Goal: Task Accomplishment & Management: Manage account settings

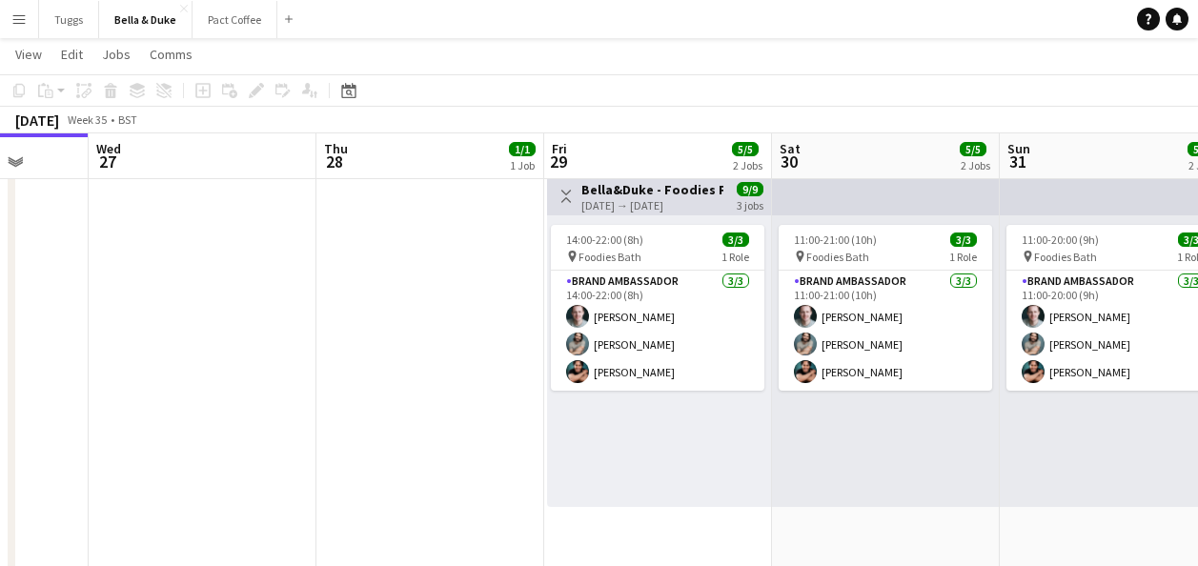
scroll to position [0, 847]
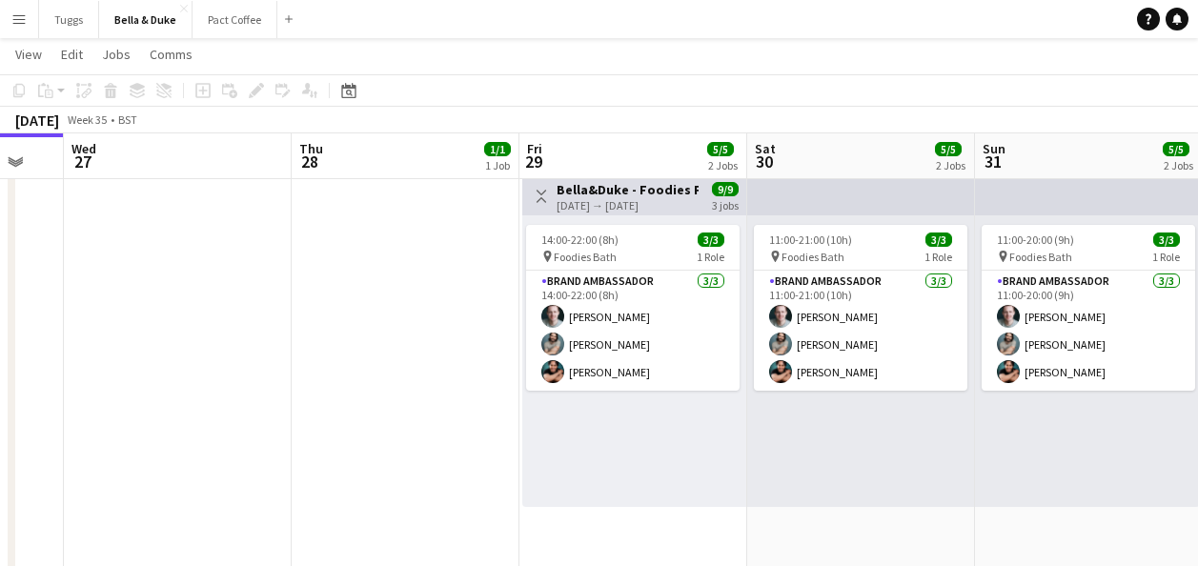
drag, startPoint x: 607, startPoint y: 411, endPoint x: 390, endPoint y: 422, distance: 217.6
click at [390, 422] on app-calendar-viewport "Sat 23 2/2 2 Jobs Sun 24 6/6 3 Jobs Mon 25 5/6 3 Jobs Tue 26 Wed 27 Thu 28 1/1 …" at bounding box center [599, 358] width 1198 height 1521
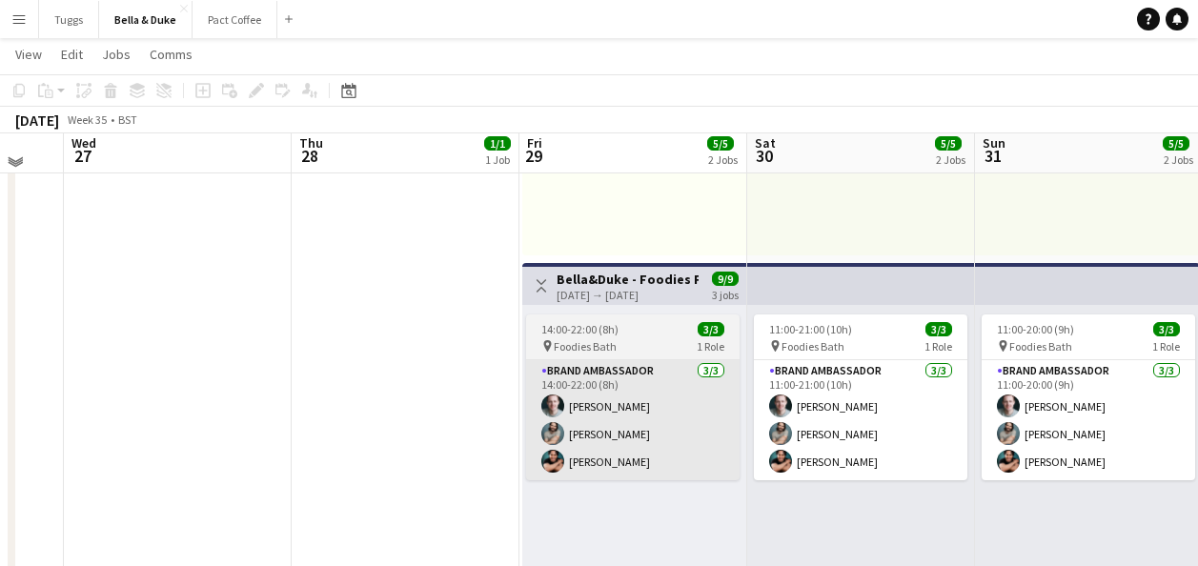
scroll to position [381, 0]
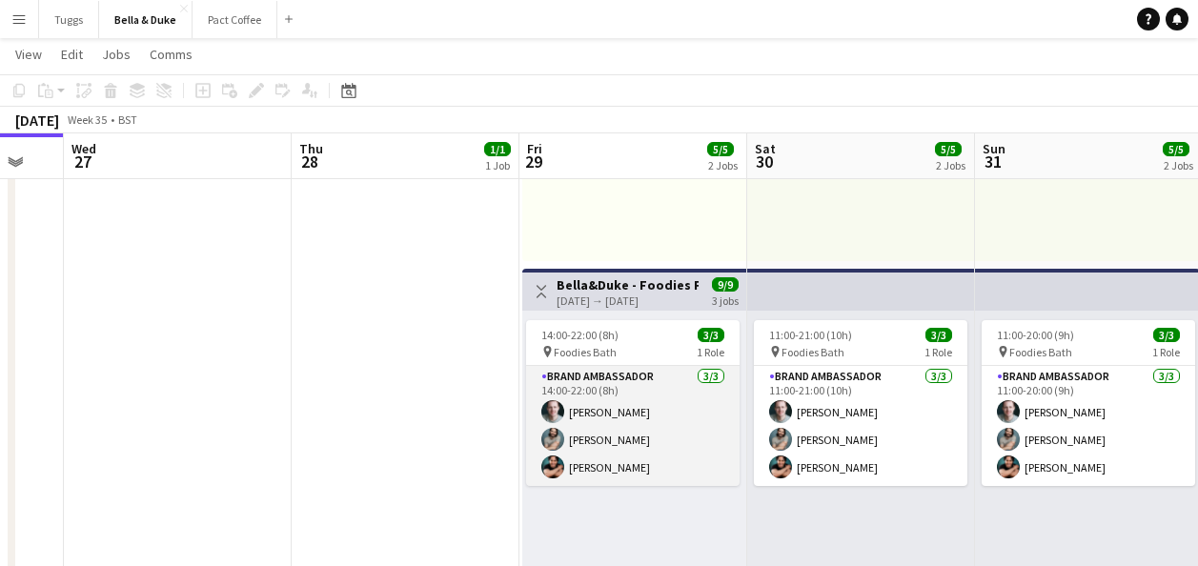
click at [592, 410] on app-card-role "Brand Ambassador [DATE] 14:00-22:00 (8h) [PERSON_NAME] [PERSON_NAME] Rosec [PER…" at bounding box center [632, 426] width 213 height 120
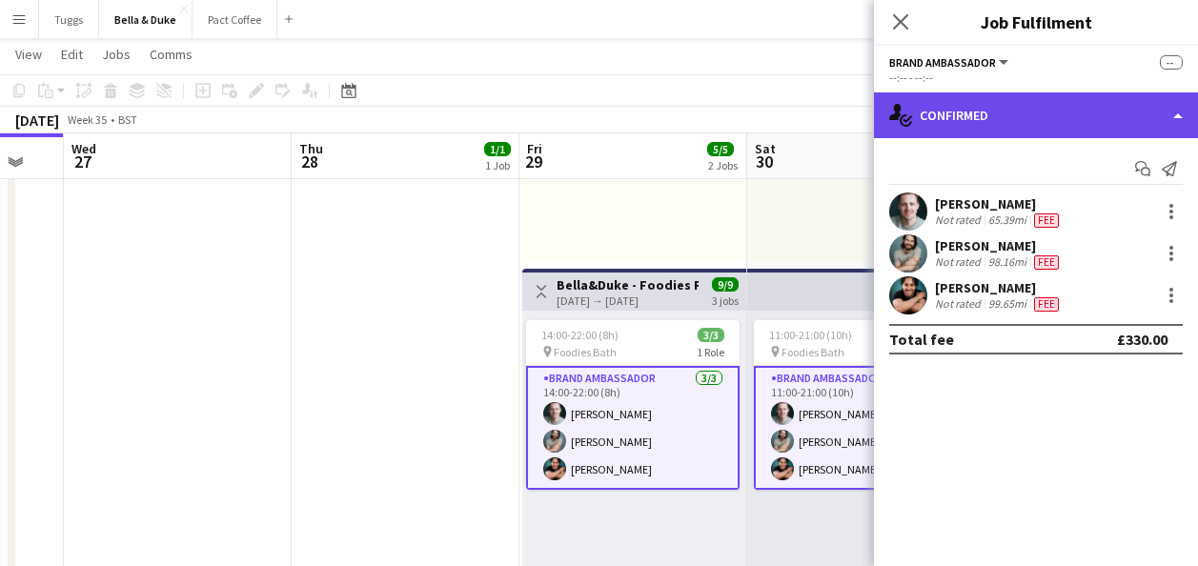
click at [1084, 106] on div "single-neutral-actions-check-2 Confirmed" at bounding box center [1036, 115] width 324 height 46
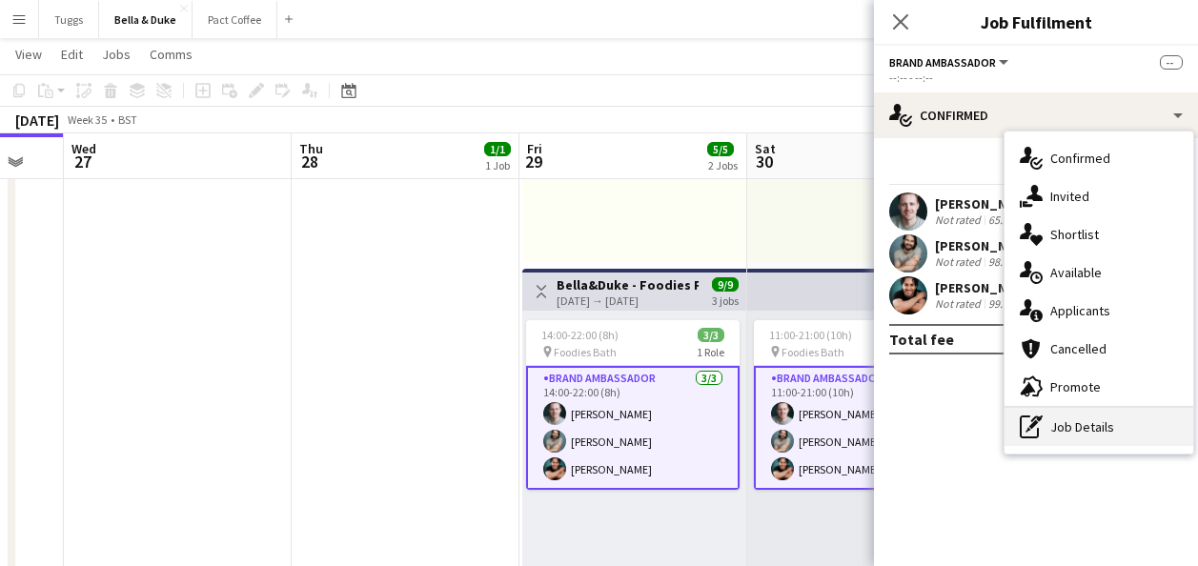
click at [1144, 414] on div "pen-write Job Details" at bounding box center [1098, 427] width 189 height 38
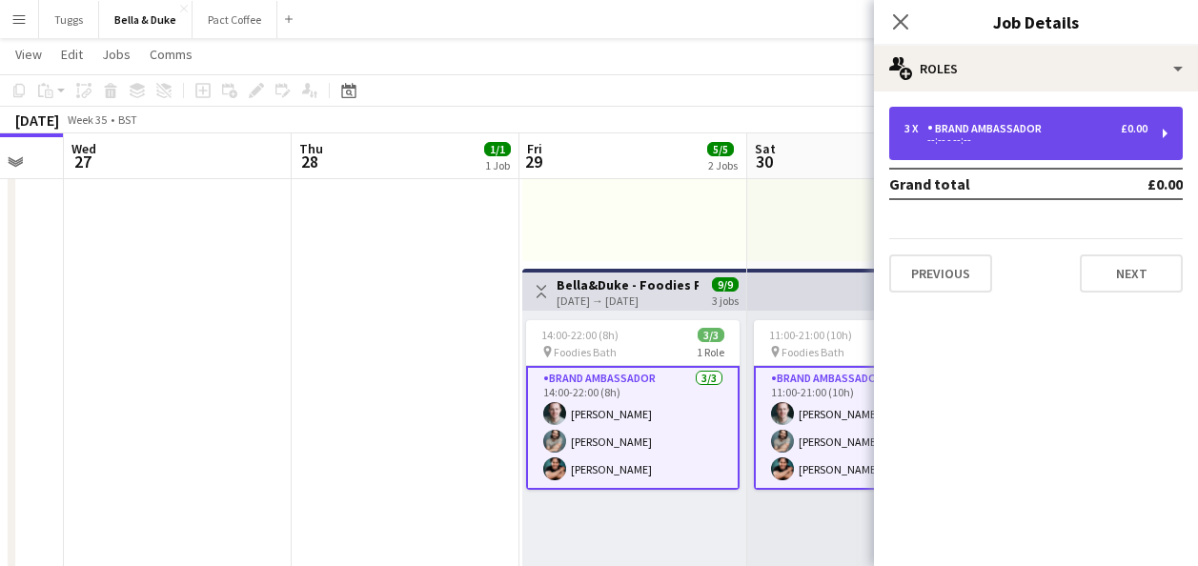
click at [1152, 131] on div "3 x Brand Ambassador £0.00 --:-- - --:--" at bounding box center [1036, 133] width 294 height 53
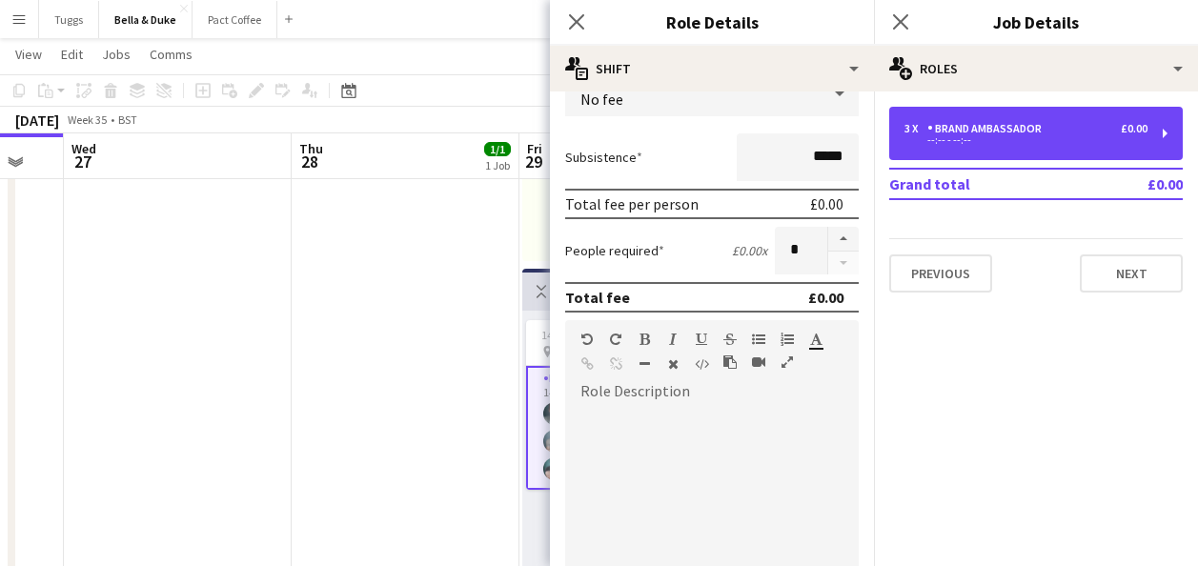
scroll to position [0, 0]
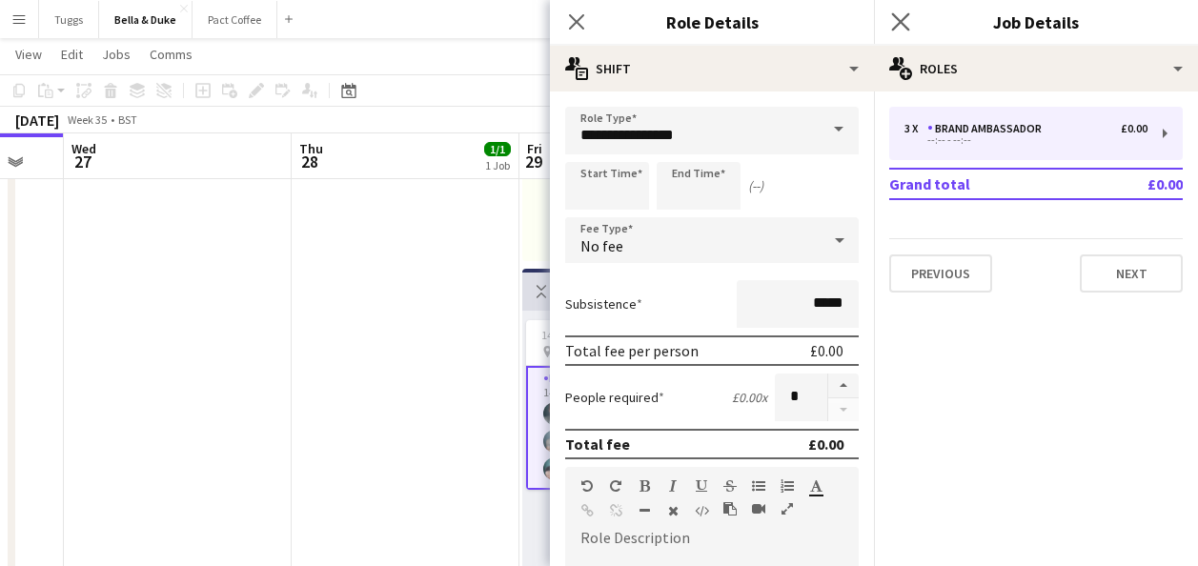
click at [908, 12] on icon at bounding box center [900, 21] width 18 height 18
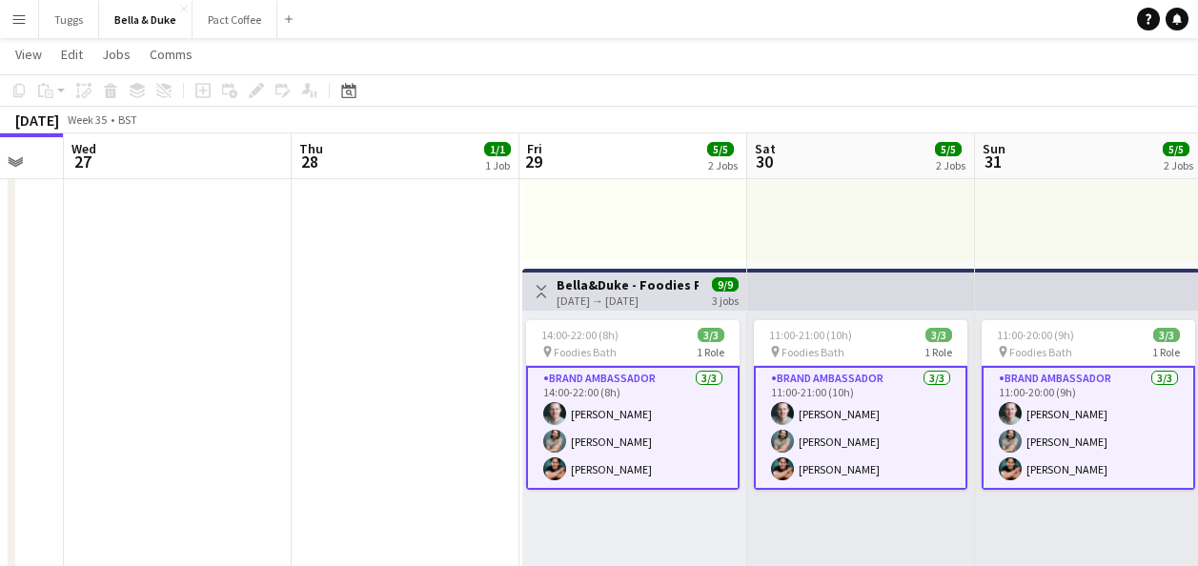
click at [657, 462] on app-card-role "Brand Ambassador [DATE] 14:00-22:00 (8h) [PERSON_NAME] [PERSON_NAME] Rosec [PER…" at bounding box center [632, 428] width 213 height 124
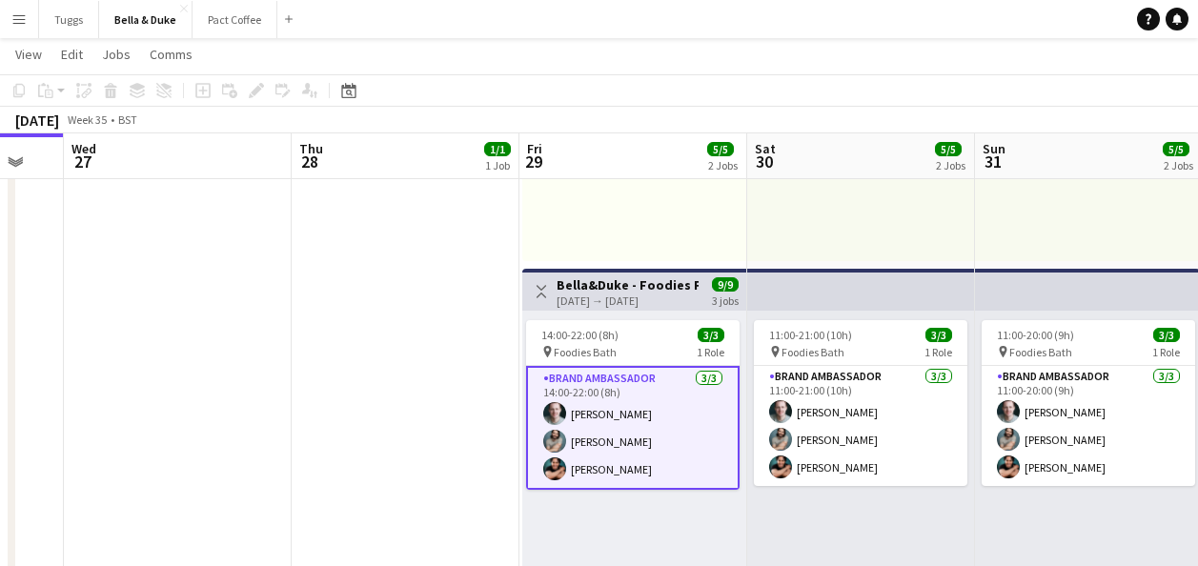
click at [657, 462] on app-card-role "Brand Ambassador [DATE] 14:00-22:00 (8h) [PERSON_NAME] [PERSON_NAME] Rosec [PER…" at bounding box center [632, 428] width 213 height 124
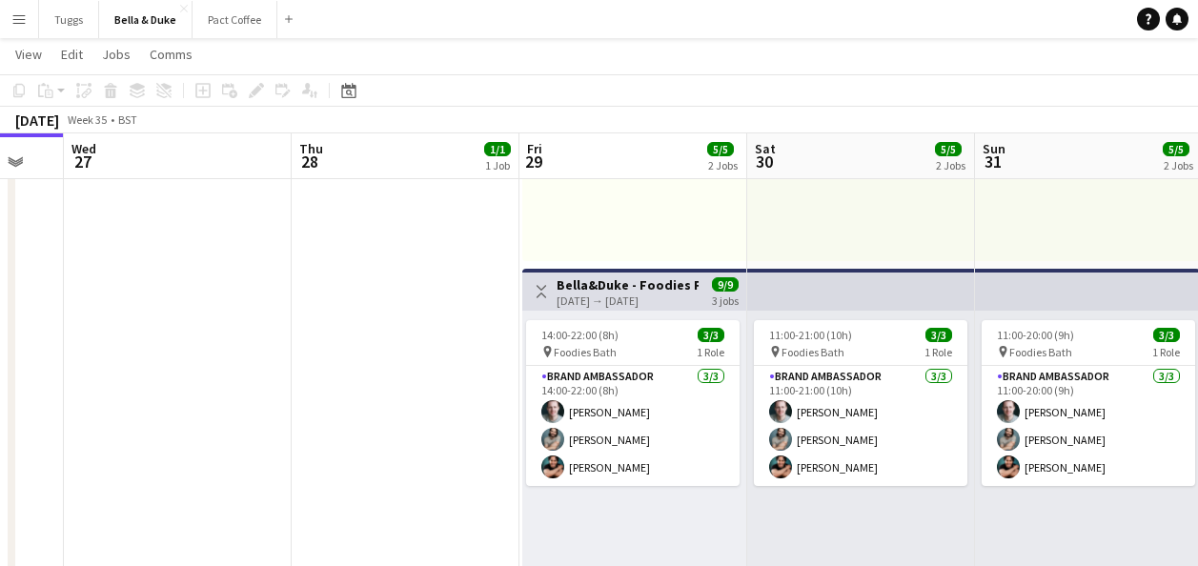
click at [392, 424] on app-date-cell "08:00-16:00 (8h) 1/1 Logistics_Bella&Duke_BBC Gardeners World 1 Role Logistics …" at bounding box center [406, 435] width 228 height 1031
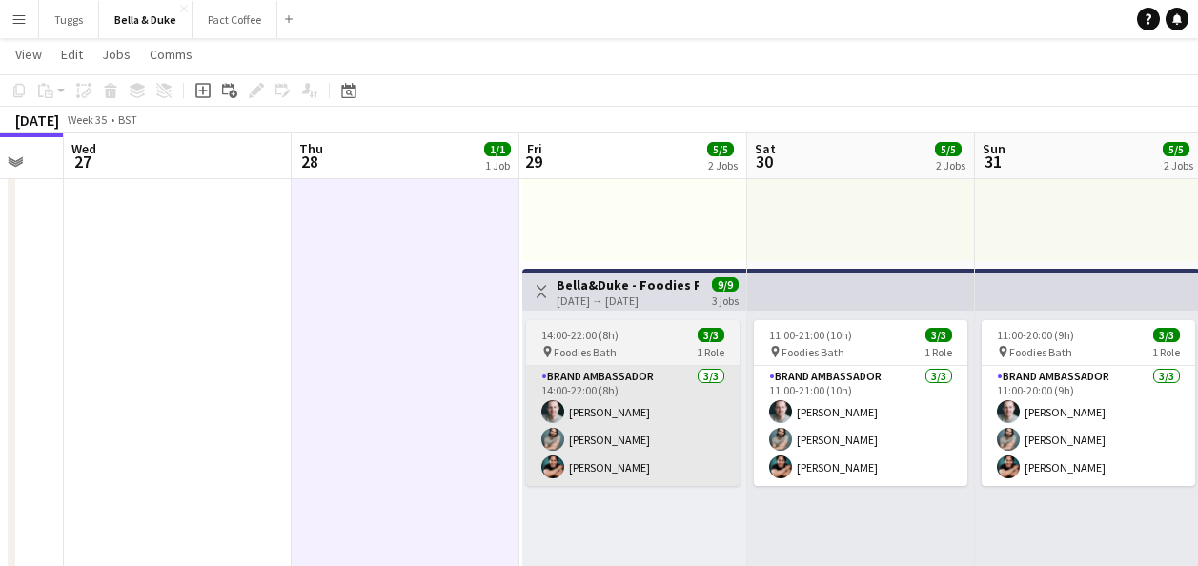
click at [650, 422] on app-card-role "Brand Ambassador [DATE] 14:00-22:00 (8h) [PERSON_NAME] [PERSON_NAME] Rosec [PER…" at bounding box center [632, 426] width 213 height 120
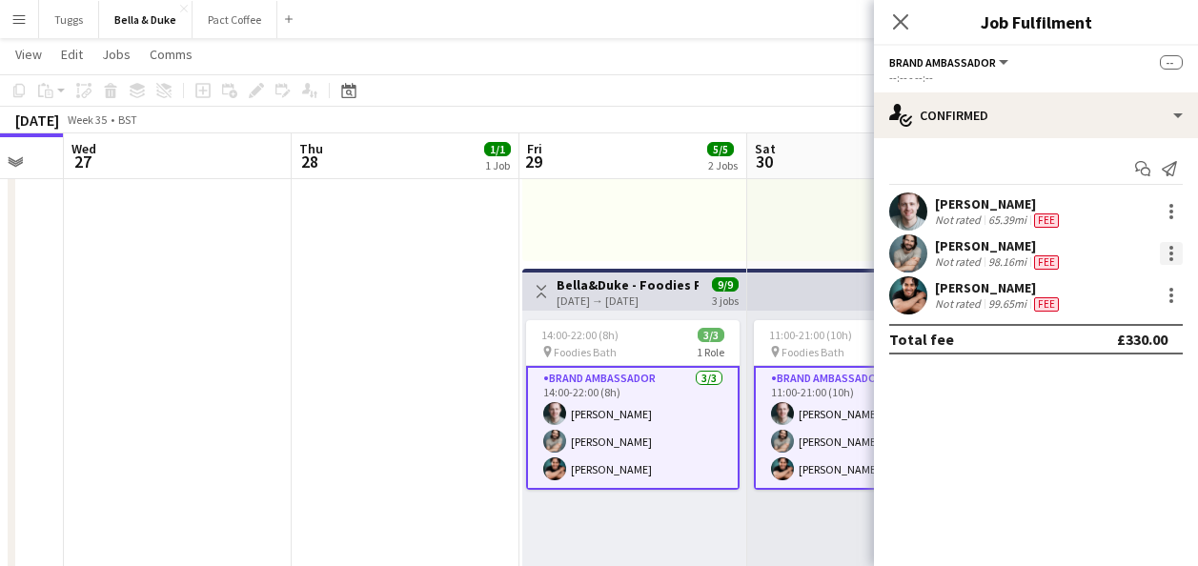
click at [1163, 262] on div at bounding box center [1171, 253] width 23 height 23
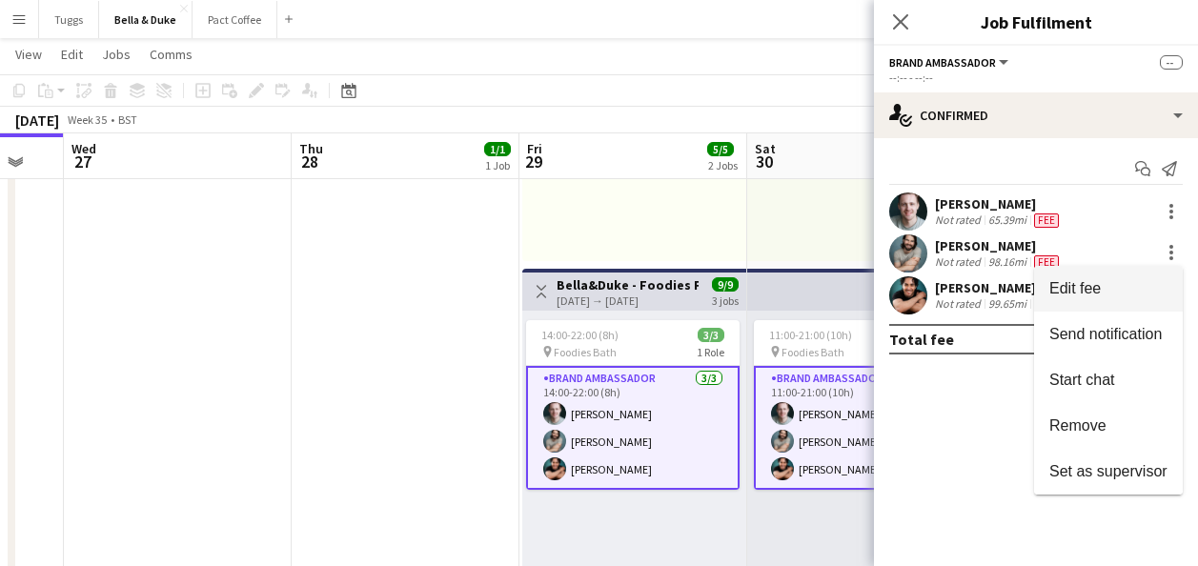
click at [1147, 277] on button "Edit fee" at bounding box center [1108, 289] width 149 height 46
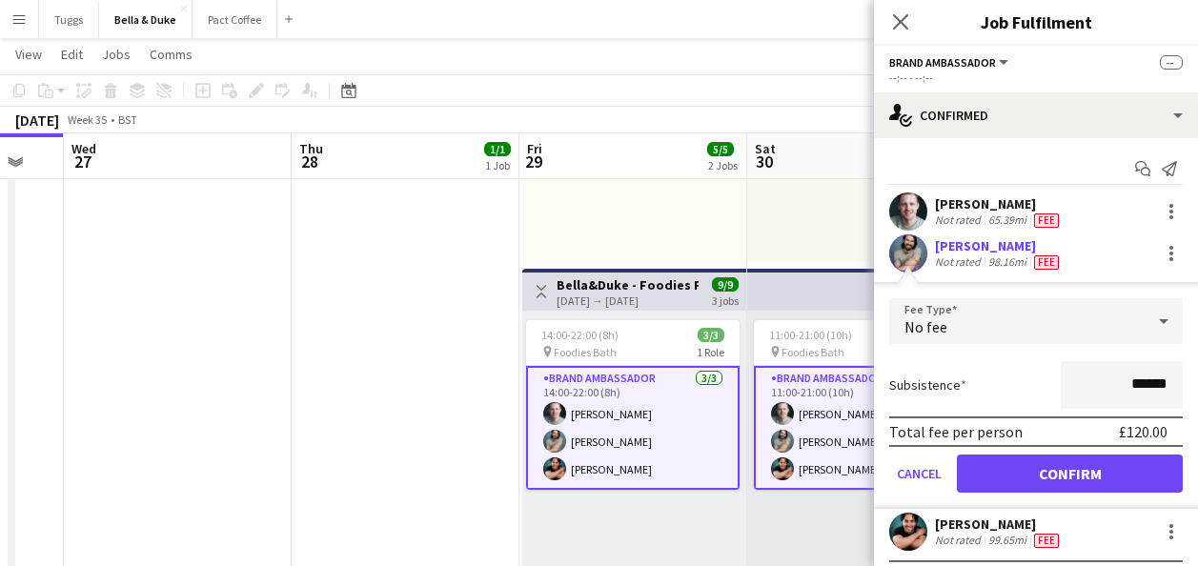
click at [424, 357] on app-date-cell "08:00-16:00 (8h) 1/1 Logistics_Bella&Duke_BBC Gardeners World 1 Role Logistics …" at bounding box center [406, 435] width 228 height 1031
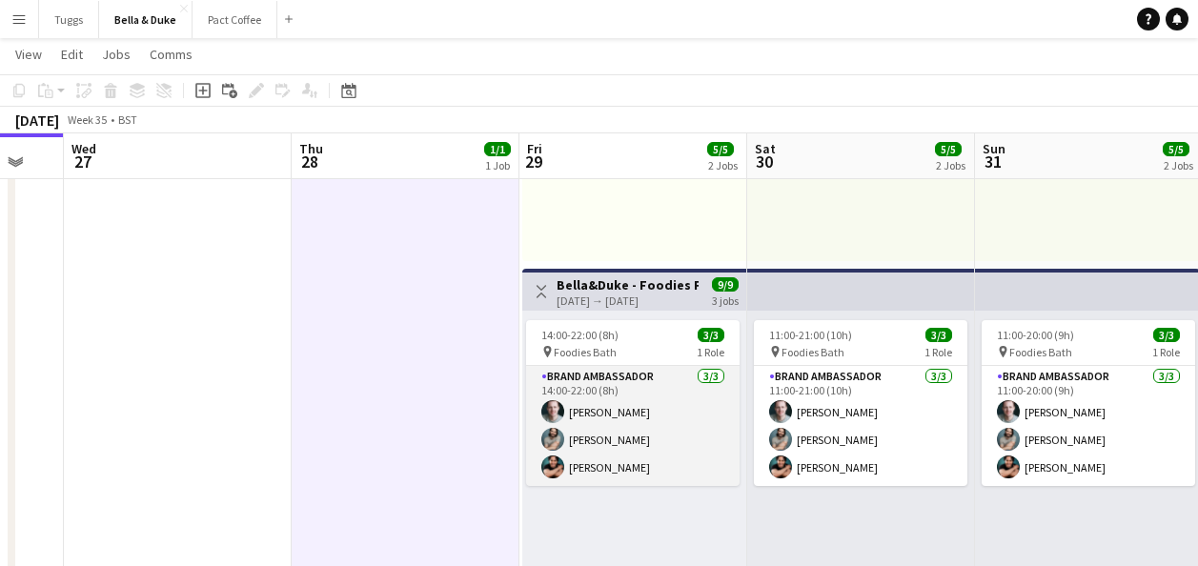
click at [650, 479] on app-card-role "Brand Ambassador [DATE] 14:00-22:00 (8h) [PERSON_NAME] [PERSON_NAME] Rosec [PER…" at bounding box center [632, 426] width 213 height 120
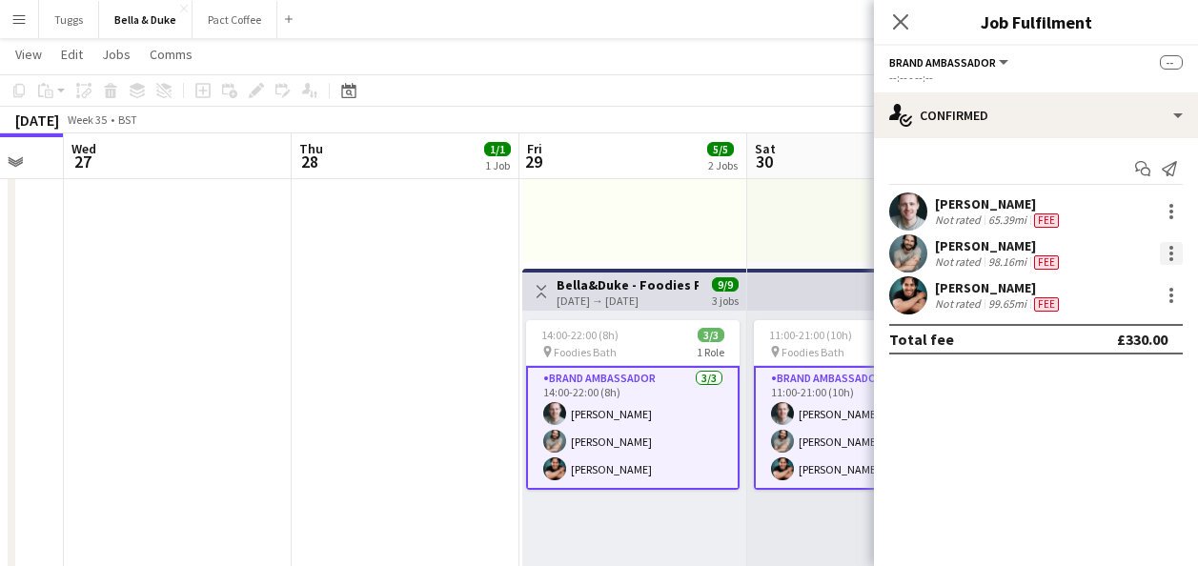
click at [1178, 253] on div at bounding box center [1171, 253] width 23 height 23
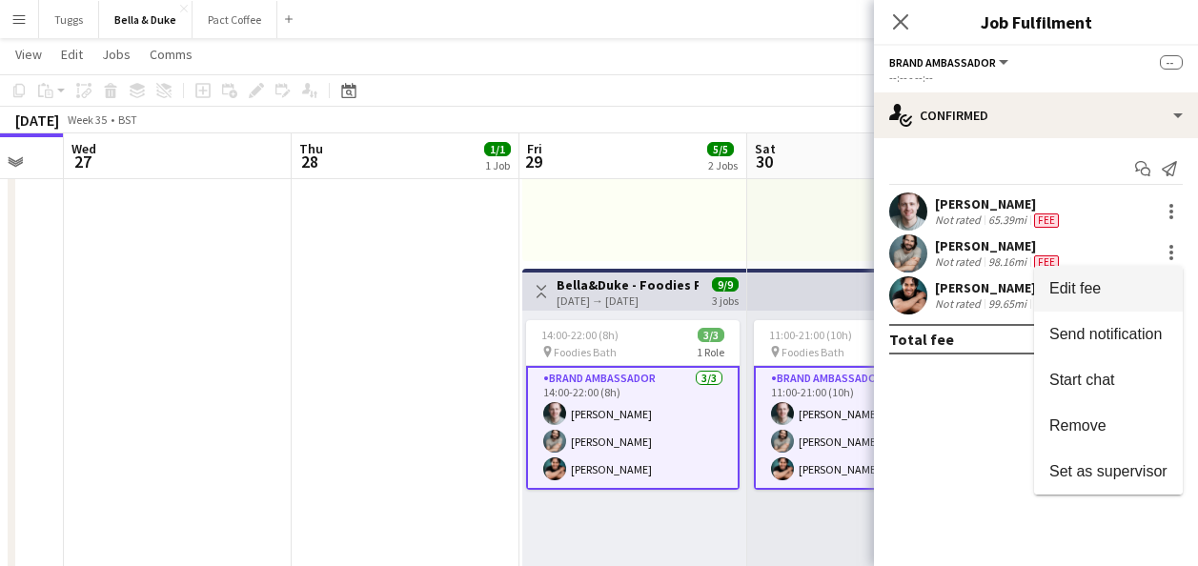
click at [1111, 285] on span "Edit fee" at bounding box center [1108, 288] width 118 height 17
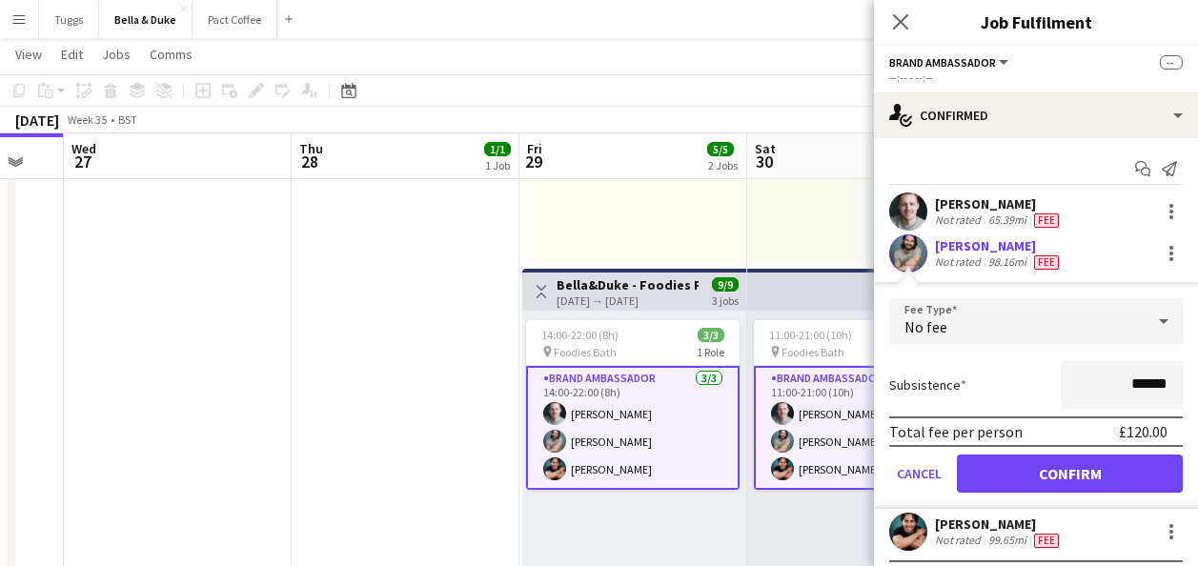
click at [413, 349] on app-date-cell "08:00-16:00 (8h) 1/1 Logistics_Bella&Duke_BBC Gardeners World 1 Role Logistics …" at bounding box center [406, 435] width 228 height 1031
